Goal: Task Accomplishment & Management: Manage account settings

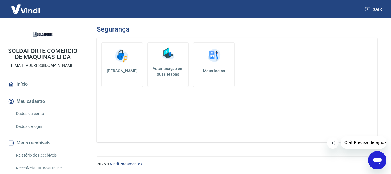
click at [147, 137] on div "Alterar senha Autenticação em duas etapas Meus logins" at bounding box center [237, 90] width 280 height 104
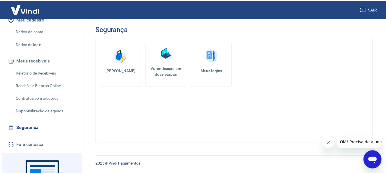
scroll to position [43, 0]
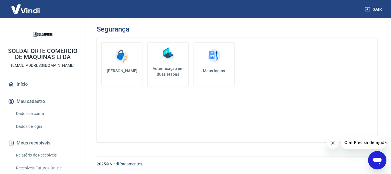
click at [203, 118] on div "Alterar senha Autenticação em duas etapas Meus logins" at bounding box center [237, 90] width 280 height 104
click at [21, 85] on link "Início" at bounding box center [43, 84] width 72 height 13
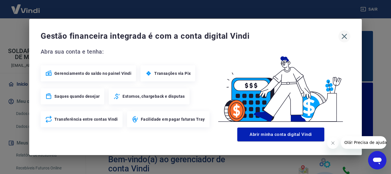
click at [338, 36] on button "button" at bounding box center [344, 36] width 12 height 12
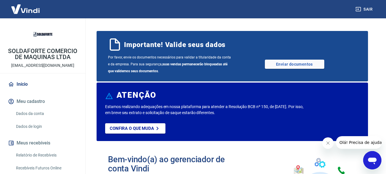
click at [343, 35] on div "Importante! Valide seus dados Por favor, envie os documentos necessários para v…" at bounding box center [233, 56] width 272 height 50
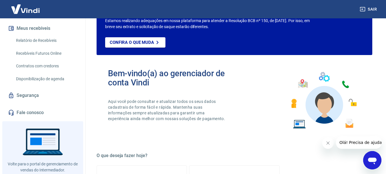
scroll to position [129, 0]
